Goal: Find contact information: Find contact information

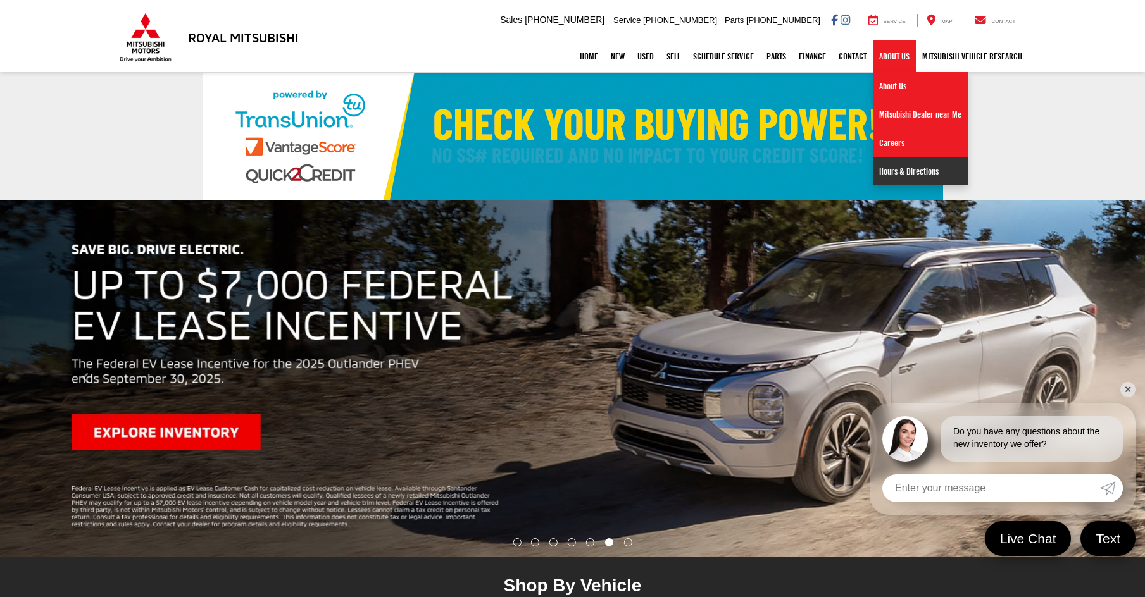
click at [907, 165] on link "Hours & Directions" at bounding box center [920, 172] width 95 height 28
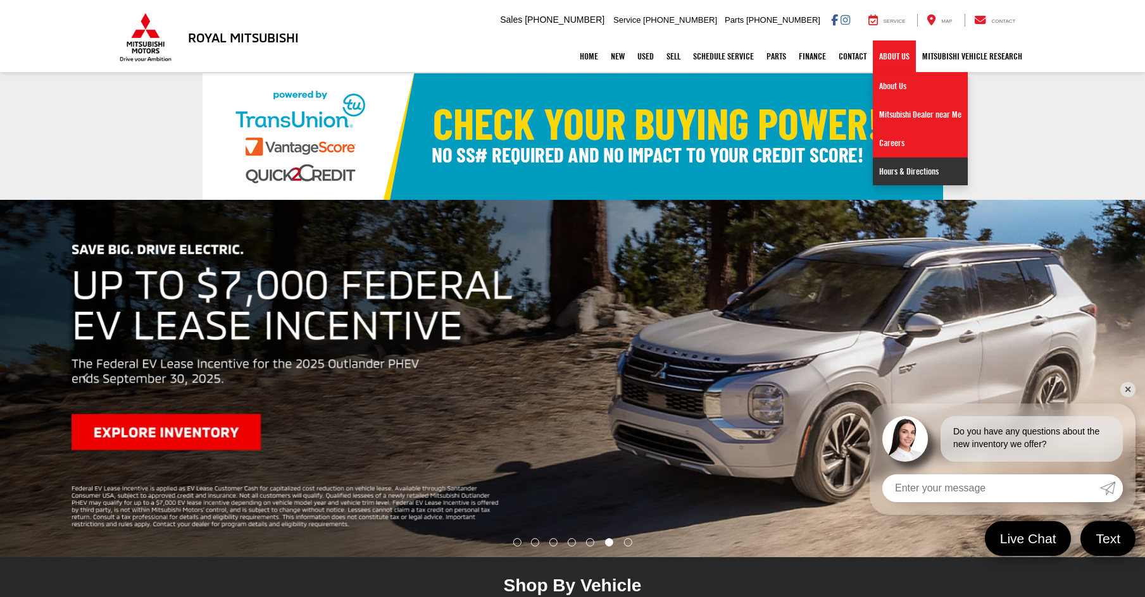
click at [896, 169] on link "Hours & Directions" at bounding box center [920, 172] width 95 height 28
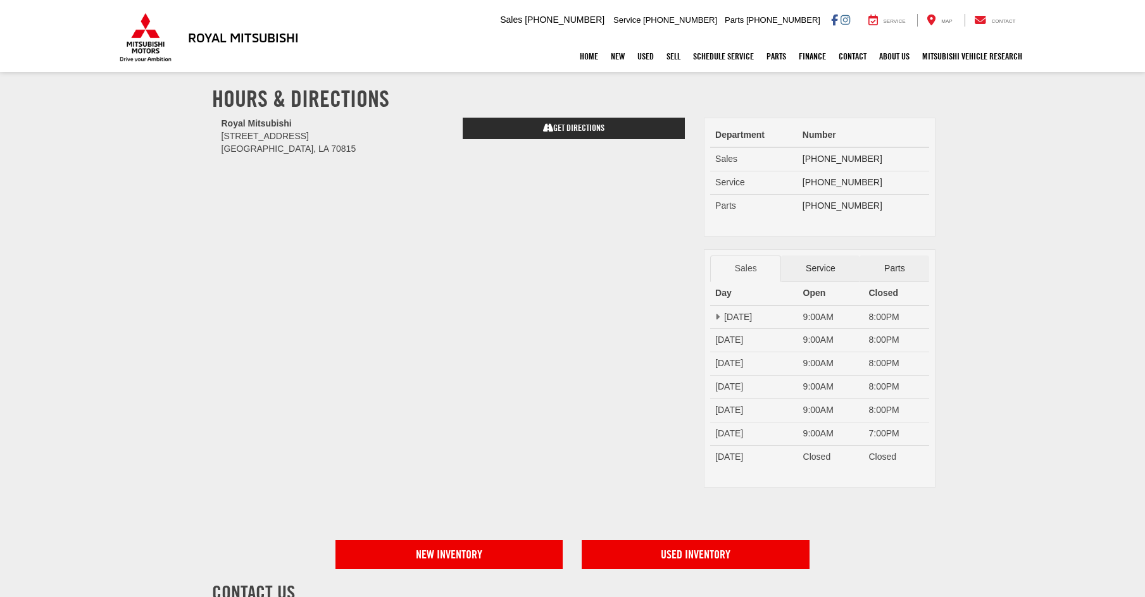
click at [1020, 329] on section "Hours & Directions Royal Mitsubishi 9255 Airline Hwy Baton Rouge, LA 70815 Get …" at bounding box center [572, 515] width 1145 height 884
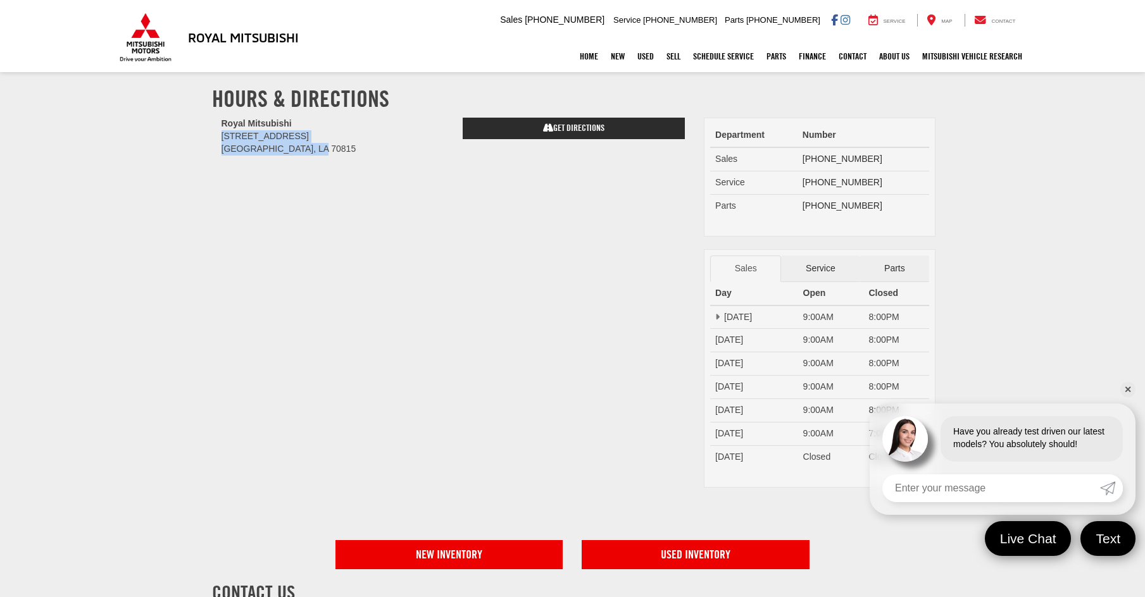
drag, startPoint x: 317, startPoint y: 147, endPoint x: 215, endPoint y: 139, distance: 102.9
click at [215, 139] on div "Royal Mitsubishi 9255 Airline Hwy Baton Rouge, LA 70815" at bounding box center [332, 143] width 241 height 51
copy address "9255 Airline Hwy Baton Rouge, LA 70815"
click at [230, 46] on div "Home New New Vehicles New Specials Demo Specials Used Pre-Owned Vehicles Sell S…" at bounding box center [572, 57] width 911 height 32
click at [210, 32] on h3 "Royal Mitsubishi" at bounding box center [243, 37] width 111 height 14
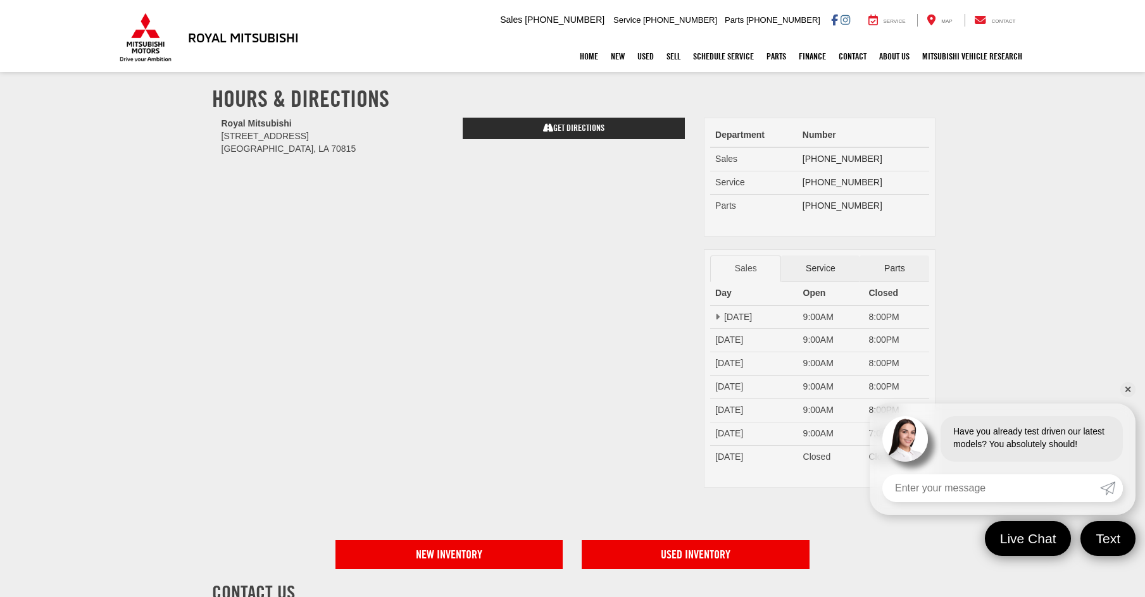
click at [138, 46] on div "Home New New Vehicles New Specials Demo Specials Used Pre-Owned Vehicles Sell S…" at bounding box center [572, 57] width 911 height 32
click at [155, 39] on img at bounding box center [145, 37] width 57 height 49
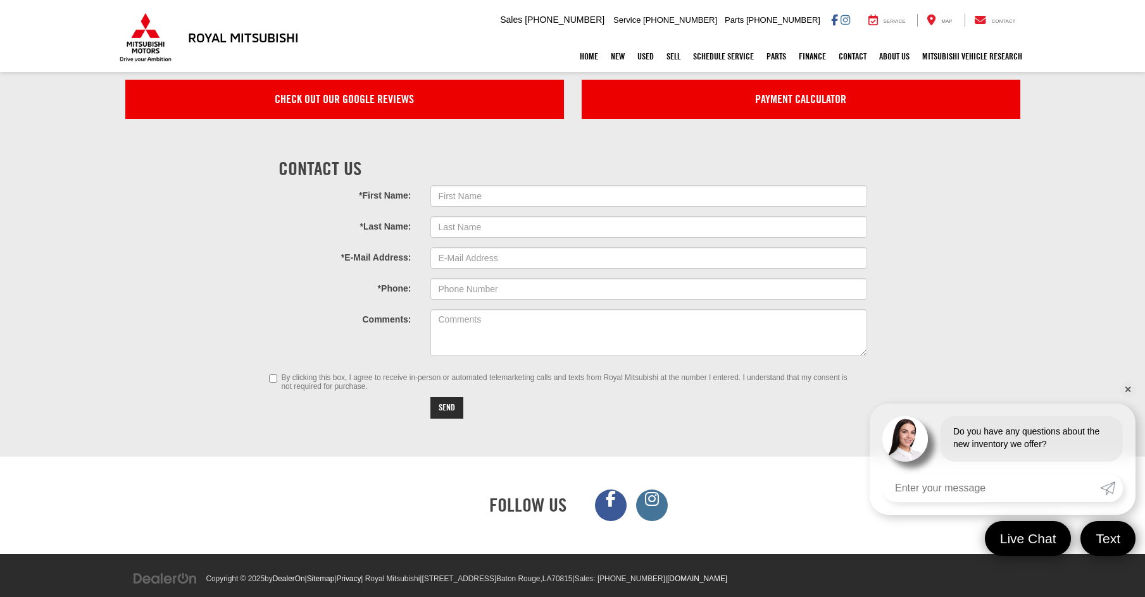
scroll to position [3802, 0]
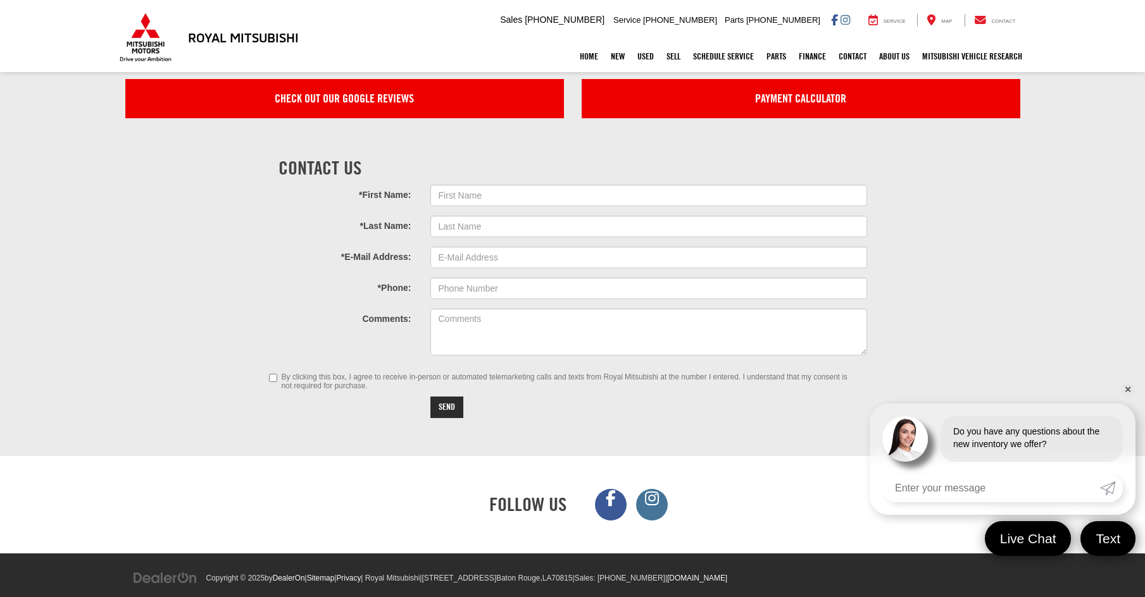
click at [204, 43] on div "Home New New Vehicles New Specials Demo Specials Used Pre-Owned Vehicles Sell S…" at bounding box center [572, 57] width 911 height 32
click at [150, 49] on div "Home New New Vehicles New Specials Demo Specials Used Pre-Owned Vehicles Sell S…" at bounding box center [572, 57] width 911 height 32
click at [226, 41] on h3 "Royal Mitsubishi" at bounding box center [243, 37] width 111 height 14
click at [144, 36] on img at bounding box center [145, 37] width 57 height 49
